Goal: Communication & Community: Answer question/provide support

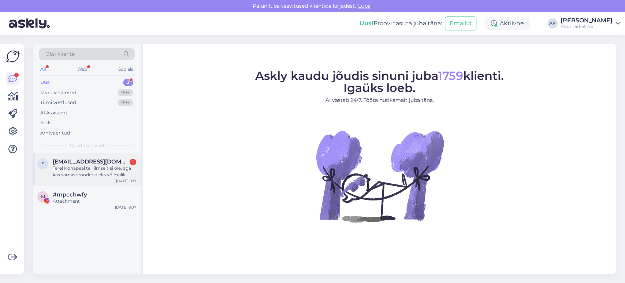
click at [86, 163] on span "[EMAIL_ADDRESS][DOMAIN_NAME]" at bounding box center [91, 161] width 76 height 7
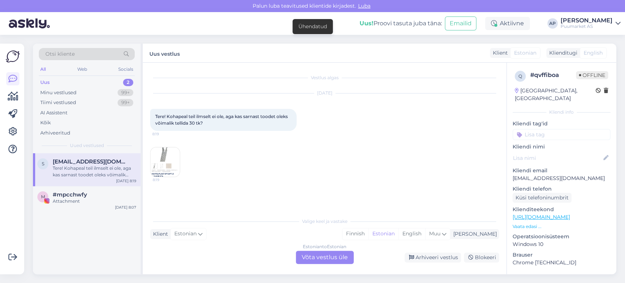
click at [322, 257] on div "Estonian to Estonian Võta vestlus üle" at bounding box center [325, 257] width 58 height 13
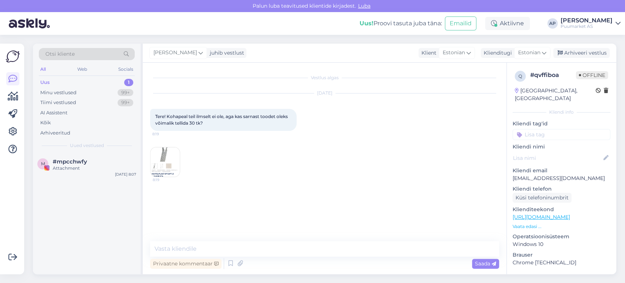
click at [155, 155] on img at bounding box center [165, 161] width 29 height 29
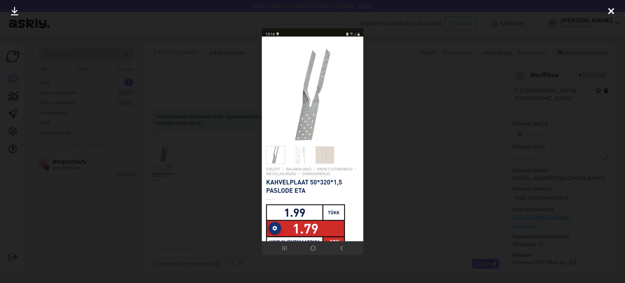
click at [189, 158] on div at bounding box center [312, 141] width 625 height 283
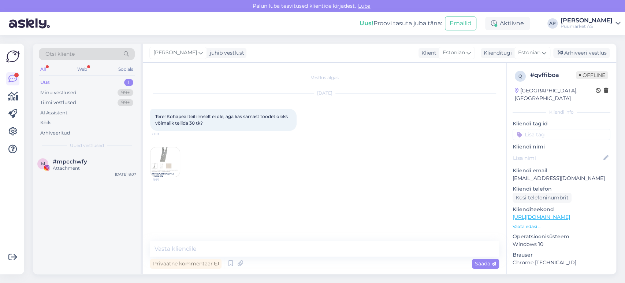
click at [59, 80] on div "Uus 1" at bounding box center [87, 82] width 96 height 10
click at [86, 93] on div "Minu vestlused 99+" at bounding box center [87, 93] width 96 height 10
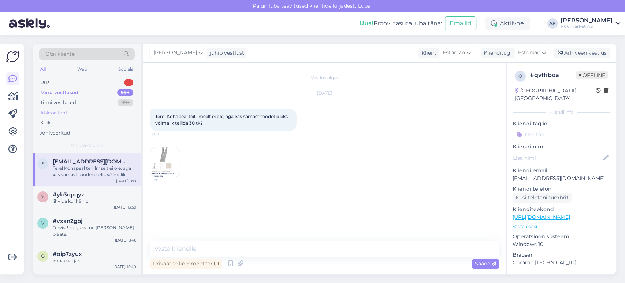
click at [96, 108] on div "AI Assistent" at bounding box center [87, 113] width 96 height 10
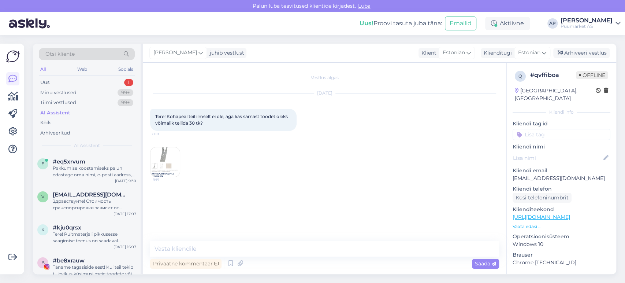
click at [89, 116] on div "AI Assistent" at bounding box center [87, 113] width 96 height 10
click at [89, 119] on div "Kõik" at bounding box center [87, 123] width 96 height 10
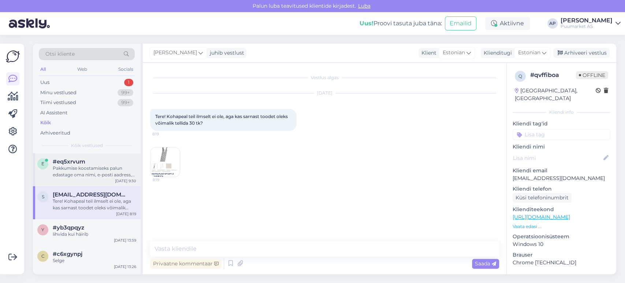
click at [88, 160] on div "#eq5xrvum" at bounding box center [95, 161] width 84 height 7
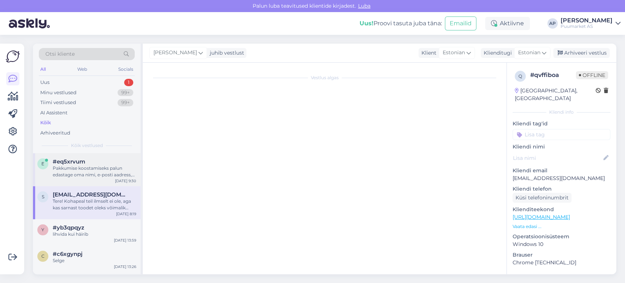
scroll to position [66, 0]
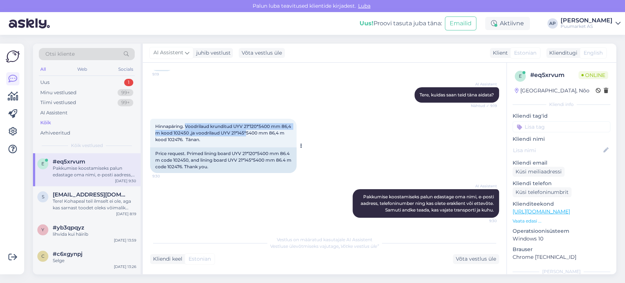
drag, startPoint x: 186, startPoint y: 126, endPoint x: 257, endPoint y: 131, distance: 71.9
click at [257, 131] on span "Hinnapäring. Voodrilaud krunditud UYV 21*120*5400 mm 86,4 m kood 102450 ,ja voo…" at bounding box center [223, 132] width 137 height 19
click at [249, 138] on div "Hinnapäring. Voodrilaud krunditud UYV 21*120*5400 mm 86,4 m kood 102450 ,ja voo…" at bounding box center [223, 133] width 147 height 29
click at [81, 82] on div "Uus 1" at bounding box center [87, 82] width 96 height 10
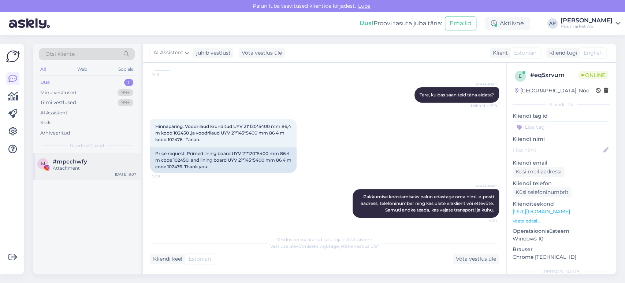
click at [94, 160] on div "#mpcchwfy" at bounding box center [95, 161] width 84 height 7
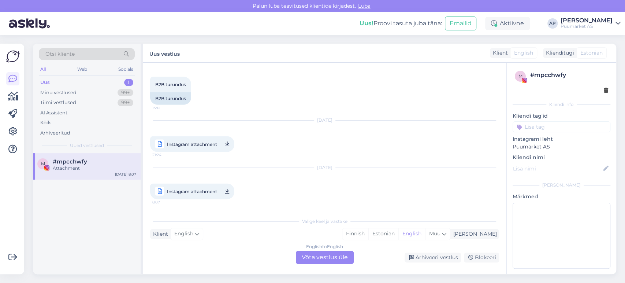
scroll to position [952, 0]
drag, startPoint x: 78, startPoint y: 92, endPoint x: 77, endPoint y: 99, distance: 7.3
click at [77, 92] on div "Minu vestlused 99+" at bounding box center [87, 93] width 96 height 10
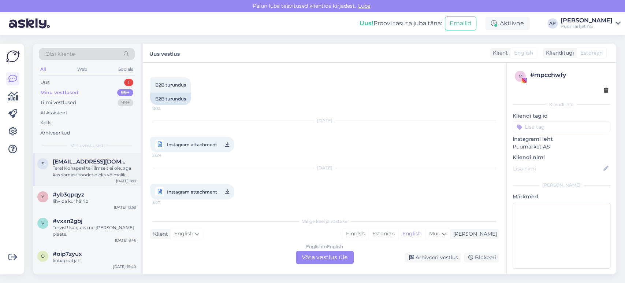
click at [94, 168] on div "Tere! Kohapeal teil ilmselt ei ole, aga kas sarnast toodet oleks võimalik telli…" at bounding box center [95, 171] width 84 height 13
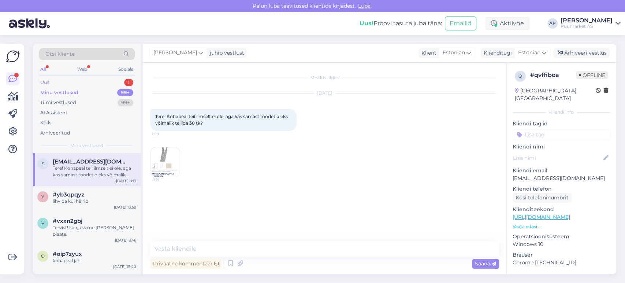
click at [87, 86] on div "Uus 1" at bounding box center [87, 82] width 96 height 10
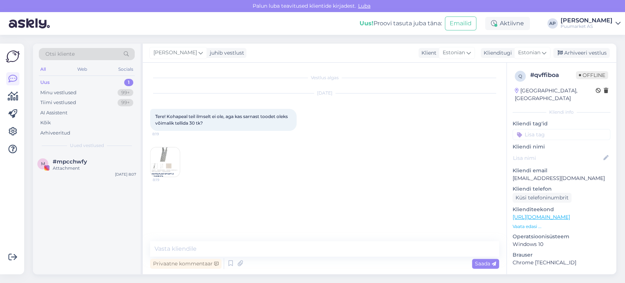
click at [83, 84] on div "Uus 1" at bounding box center [87, 82] width 96 height 10
click at [83, 118] on div "Kõik" at bounding box center [87, 123] width 96 height 10
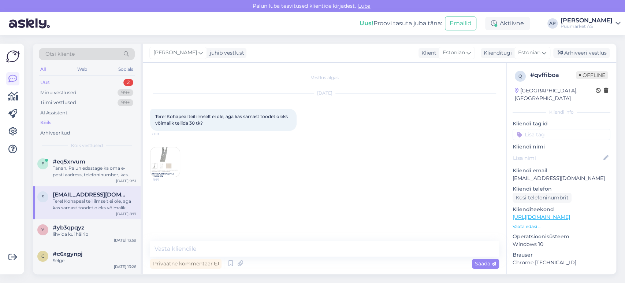
click at [89, 81] on div "Uus 2" at bounding box center [87, 82] width 96 height 10
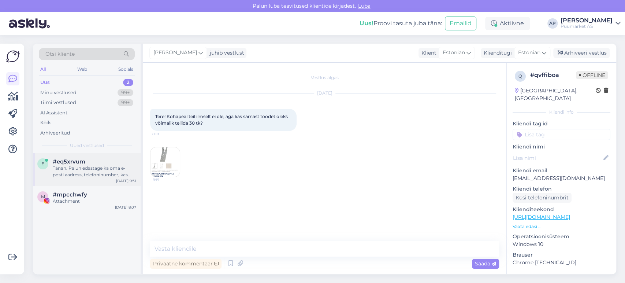
click at [95, 161] on div "#eq5xrvum" at bounding box center [95, 161] width 84 height 7
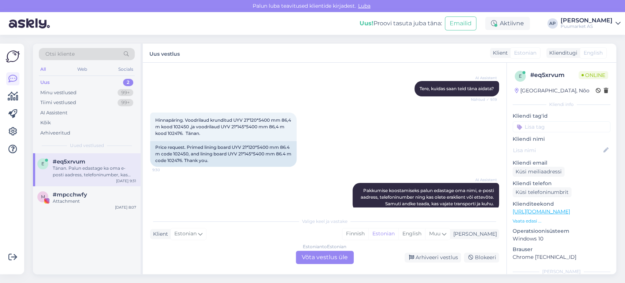
scroll to position [91, 0]
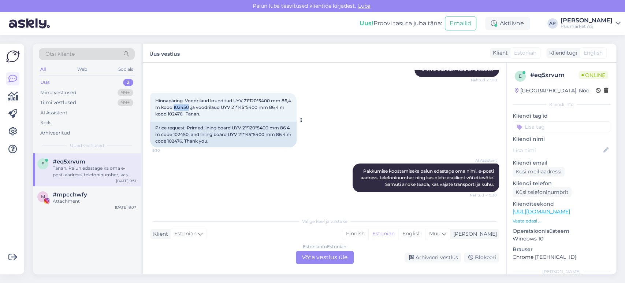
drag, startPoint x: 185, startPoint y: 105, endPoint x: 199, endPoint y: 107, distance: 14.0
click at [199, 107] on span "Hinnapäring. Voodrilaud krunditud UYV 21*120*5400 mm 86,4 m kood 102450 ,ja voo…" at bounding box center [223, 107] width 137 height 19
click at [74, 195] on span "#mpcchwfy" at bounding box center [70, 194] width 34 height 7
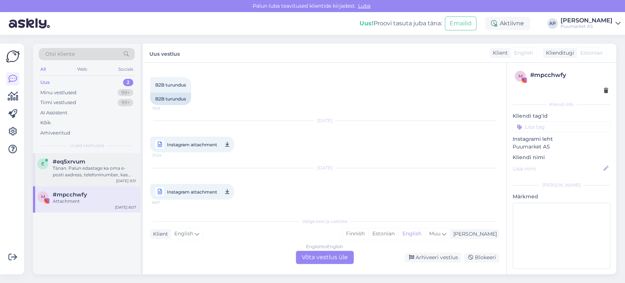
click at [110, 170] on div "Tänan. Palun edastage ka oma e-posti aadress, telefoninumber, kas olete eraklie…" at bounding box center [95, 171] width 84 height 13
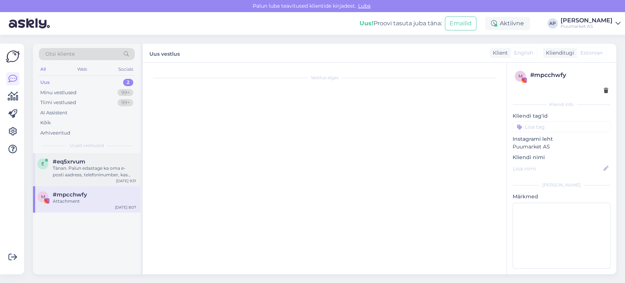
scroll to position [173, 0]
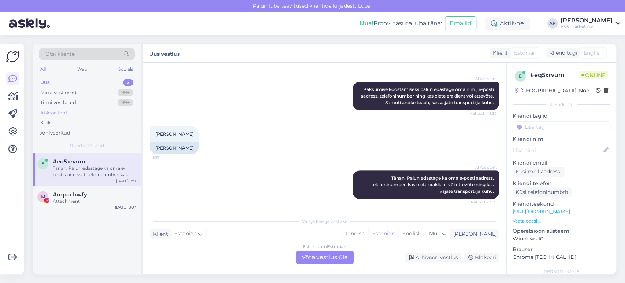
click at [77, 114] on div "AI Assistent" at bounding box center [87, 113] width 96 height 10
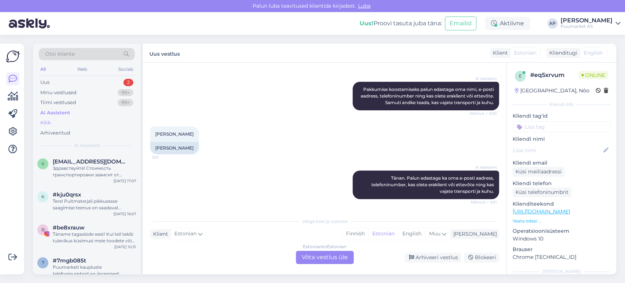
click at [72, 118] on div "Kõik" at bounding box center [87, 123] width 96 height 10
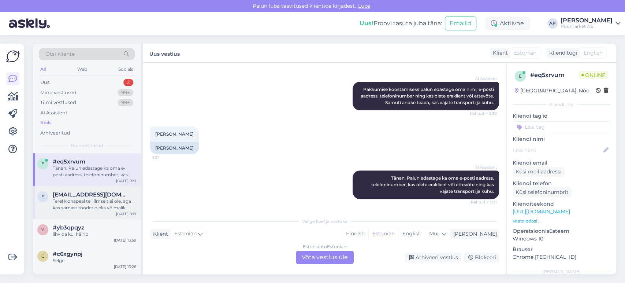
click at [77, 190] on div "s [EMAIL_ADDRESS][DOMAIN_NAME] Tere! Kohapeal teil ilmselt ei ole, aga kas sarn…" at bounding box center [87, 202] width 108 height 33
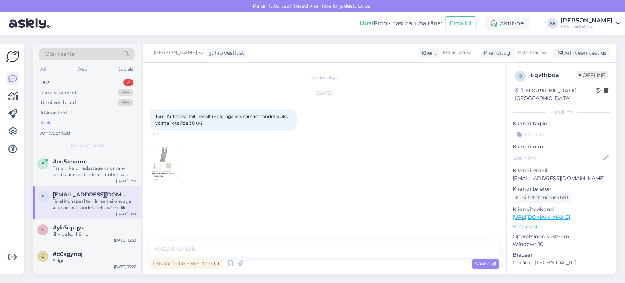
scroll to position [0, 0]
click at [172, 159] on img at bounding box center [165, 161] width 29 height 29
click at [172, 163] on img at bounding box center [165, 161] width 29 height 29
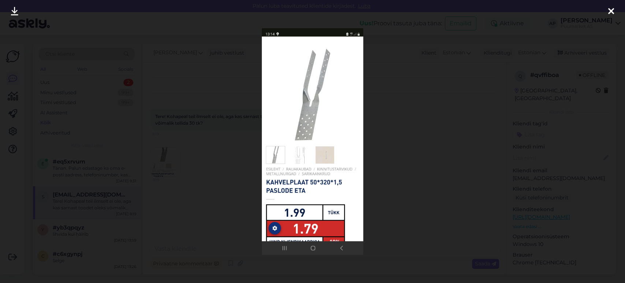
click at [229, 169] on div at bounding box center [312, 141] width 625 height 283
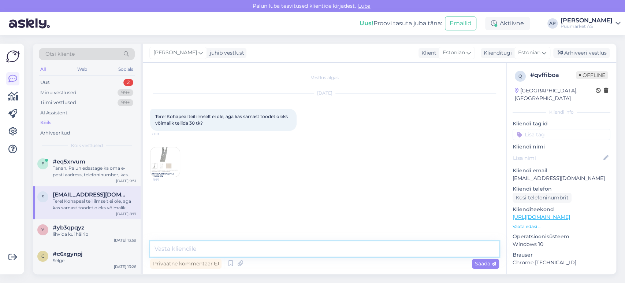
click at [215, 247] on textarea at bounding box center [324, 248] width 349 height 15
type textarea "j"
drag, startPoint x: 558, startPoint y: 172, endPoint x: 513, endPoint y: 172, distance: 45.4
click at [513, 174] on p "[EMAIL_ADDRESS][DOMAIN_NAME]" at bounding box center [562, 178] width 98 height 8
copy p "[EMAIL_ADDRESS][DOMAIN_NAME]"
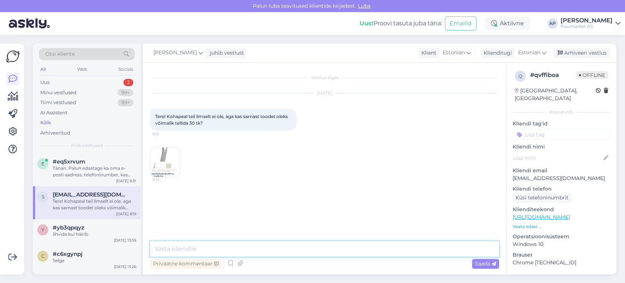
click at [220, 255] on textarea at bounding box center [324, 248] width 349 height 15
paste textarea "[EMAIL_ADDRESS][DOMAIN_NAME]"
type textarea "kas see on õige ? [EMAIL_ADDRESS][DOMAIN_NAME]"
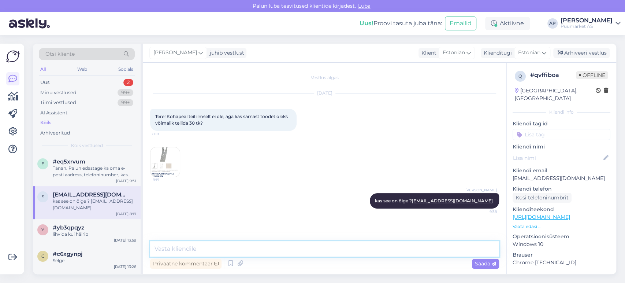
type textarea "s"
type textarea "l"
click at [257, 216] on div "[PERSON_NAME] kas see on õige ? [EMAIL_ADDRESS][DOMAIN_NAME] 9:38" at bounding box center [324, 200] width 349 height 31
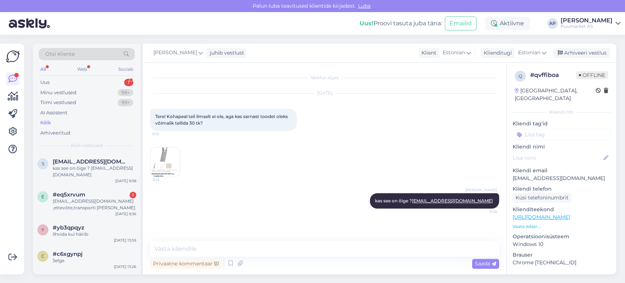
click at [110, 26] on div "Uus! Proovi tasuta [PERSON_NAME]: Emailid Aktiivne AP [PERSON_NAME] AS" at bounding box center [312, 23] width 625 height 23
